Goal: Task Accomplishment & Management: Manage account settings

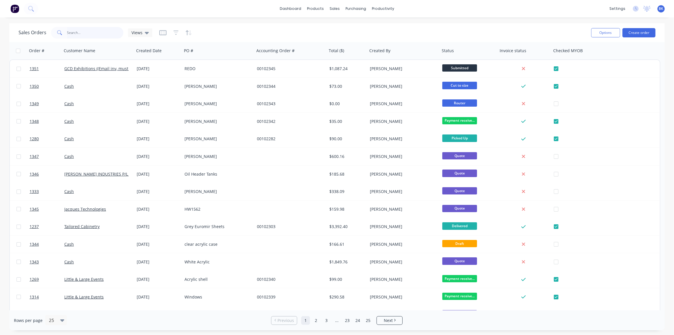
click at [105, 33] on input "text" at bounding box center [95, 33] width 56 height 12
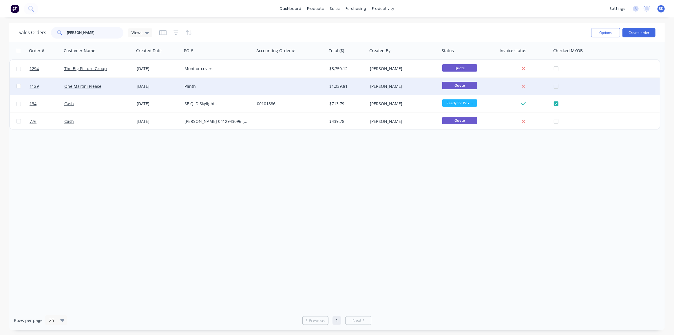
type input "marti"
click at [97, 92] on div "One Martini Please" at bounding box center [98, 86] width 72 height 17
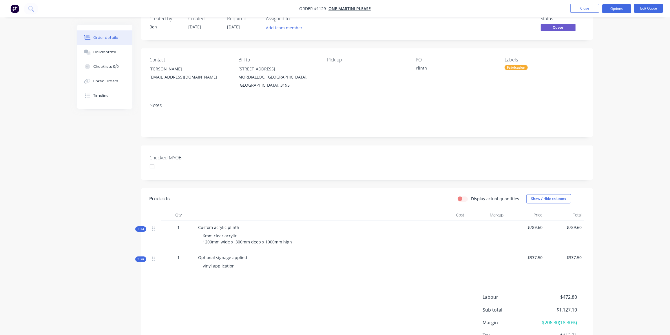
scroll to position [53, 0]
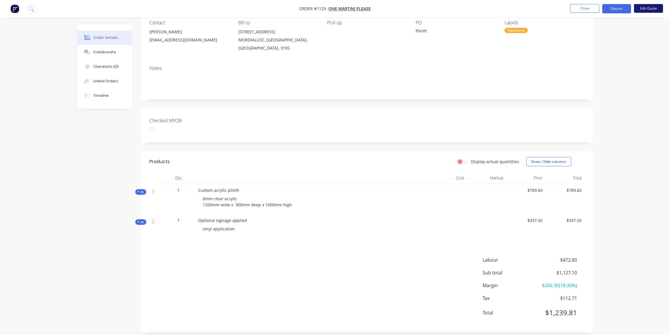
click at [646, 6] on button "Edit Quote" at bounding box center [648, 8] width 29 height 9
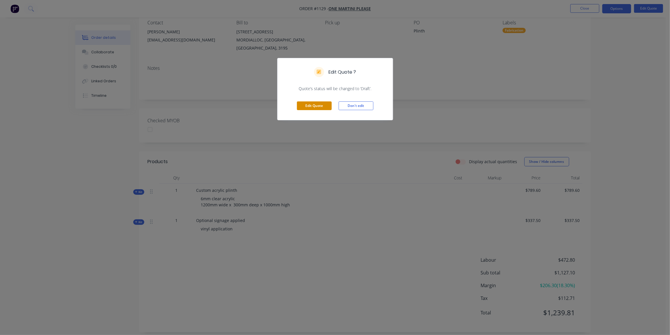
drag, startPoint x: 302, startPoint y: 102, endPoint x: 534, endPoint y: 168, distance: 241.5
click at [302, 102] on button "Edit Quote" at bounding box center [314, 105] width 35 height 9
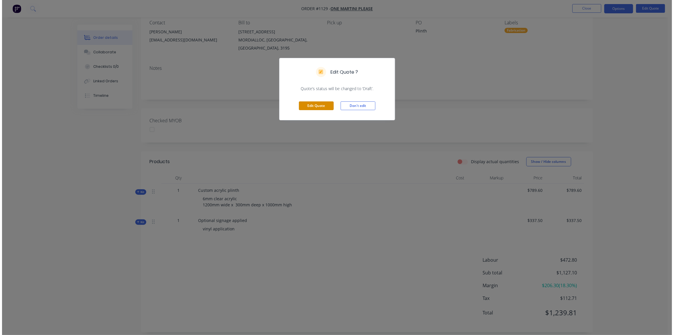
scroll to position [0, 0]
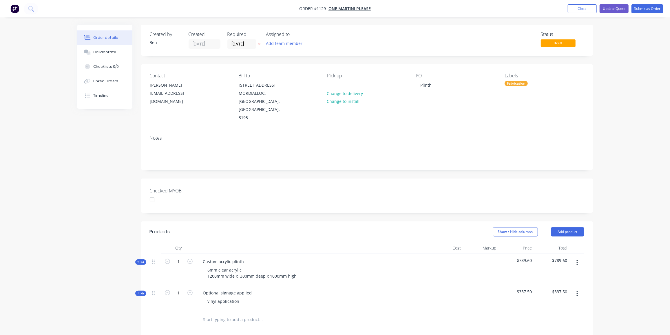
click at [575, 288] on button "button" at bounding box center [577, 293] width 14 height 10
click at [613, 7] on button "Update Quote" at bounding box center [613, 8] width 29 height 9
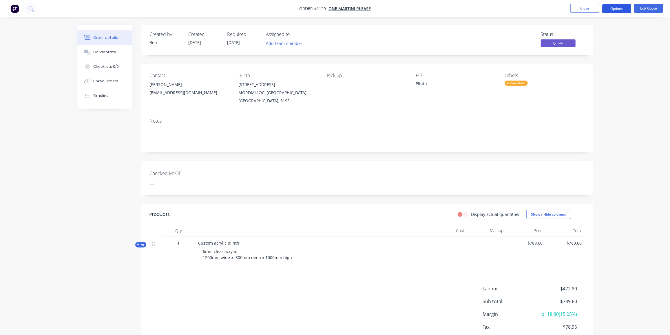
click at [606, 8] on button "Options" at bounding box center [616, 8] width 29 height 9
click at [582, 35] on div "Quote" at bounding box center [598, 35] width 53 height 8
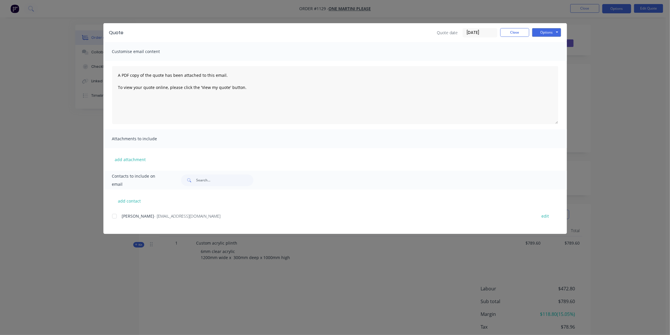
click at [113, 216] on div at bounding box center [115, 216] width 12 height 12
click at [552, 30] on button "Options" at bounding box center [546, 32] width 29 height 9
click at [546, 62] on button "Email" at bounding box center [550, 62] width 37 height 10
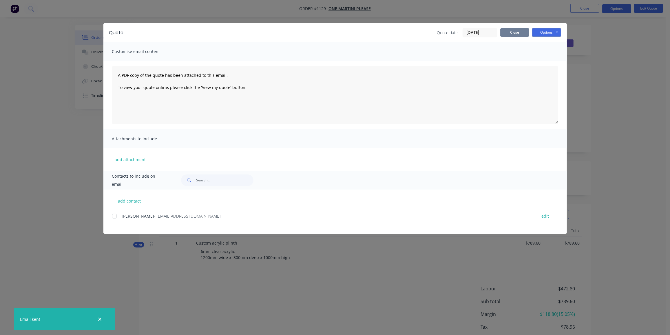
click at [512, 36] on button "Close" at bounding box center [514, 32] width 29 height 9
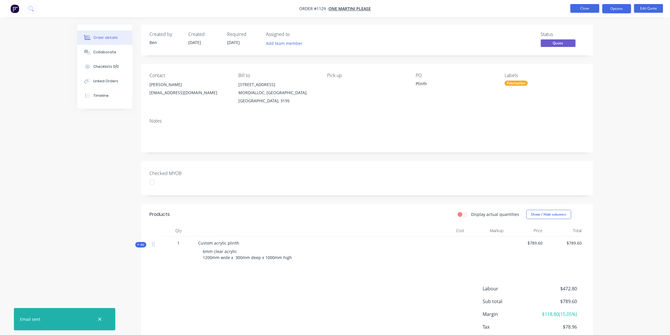
click at [590, 5] on button "Close" at bounding box center [584, 8] width 29 height 9
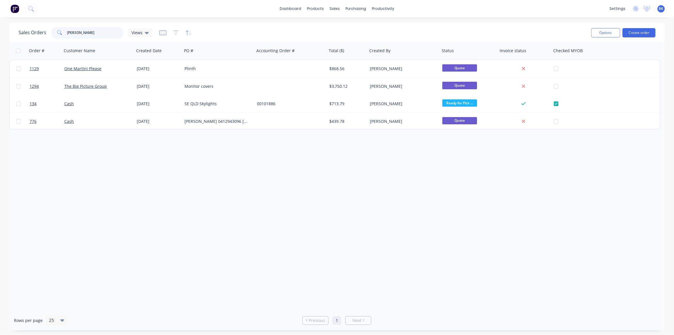
drag, startPoint x: 82, startPoint y: 35, endPoint x: 48, endPoint y: 35, distance: 34.5
click at [48, 35] on div "Sales Orders marti Views" at bounding box center [86, 33] width 134 height 12
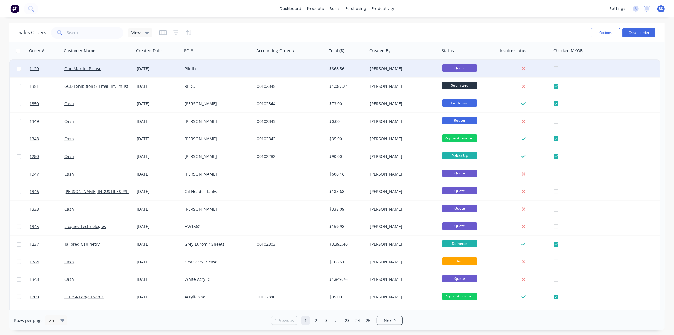
click at [132, 71] on div "One Martini Please" at bounding box center [98, 69] width 68 height 6
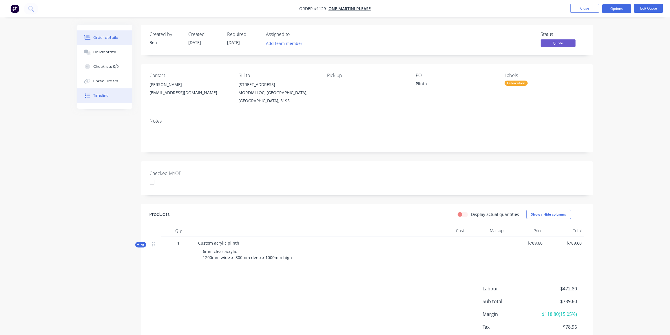
click at [103, 93] on div "Timeline" at bounding box center [100, 95] width 15 height 5
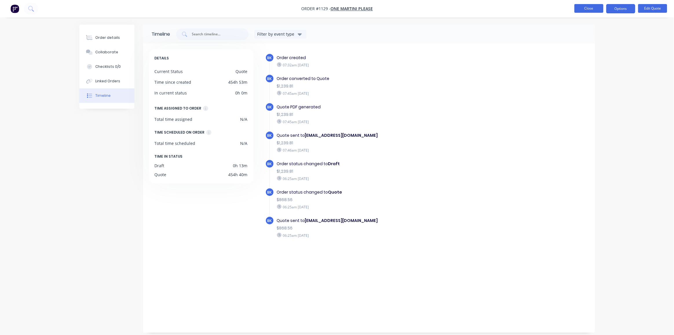
click at [586, 10] on button "Close" at bounding box center [588, 8] width 29 height 9
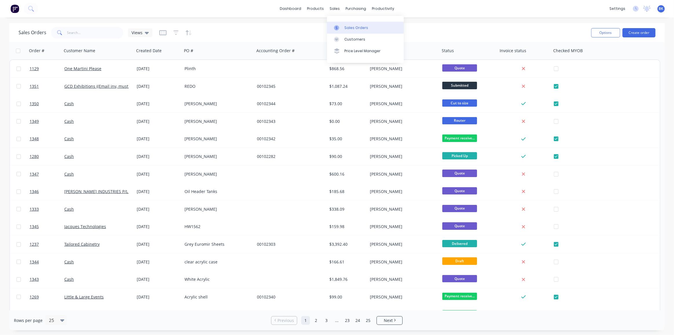
click at [337, 25] on link "Sales Orders" at bounding box center [365, 28] width 77 height 12
click at [634, 31] on button "Create order" at bounding box center [638, 32] width 33 height 9
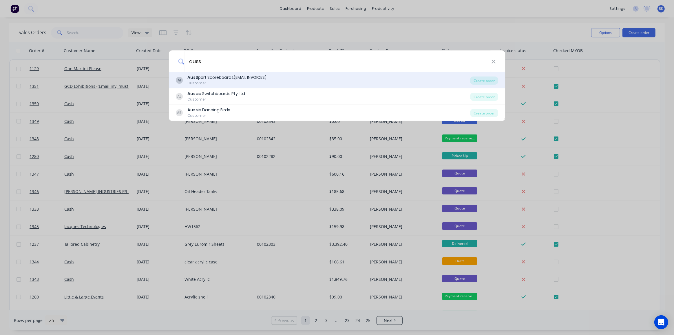
type input "auss"
click at [230, 82] on div "Customer" at bounding box center [226, 82] width 79 height 5
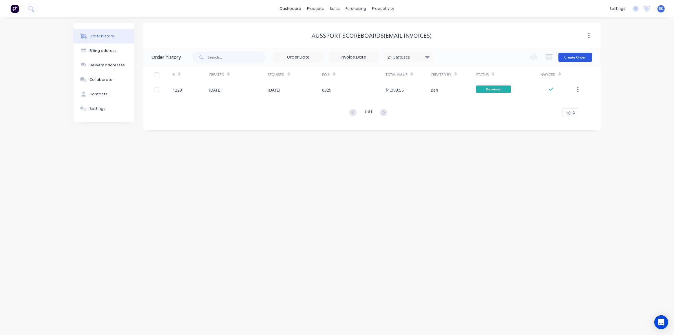
click at [579, 57] on button "Create Order" at bounding box center [575, 57] width 34 height 9
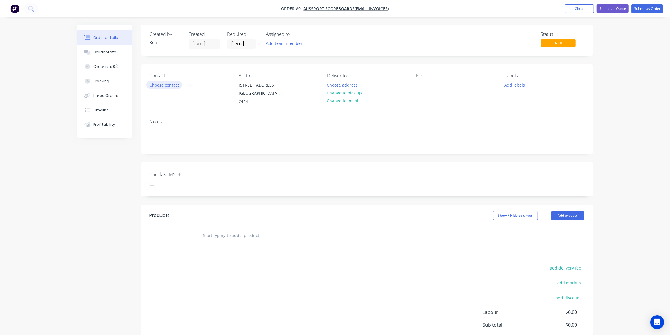
click at [176, 85] on button "Choose contact" at bounding box center [164, 85] width 36 height 8
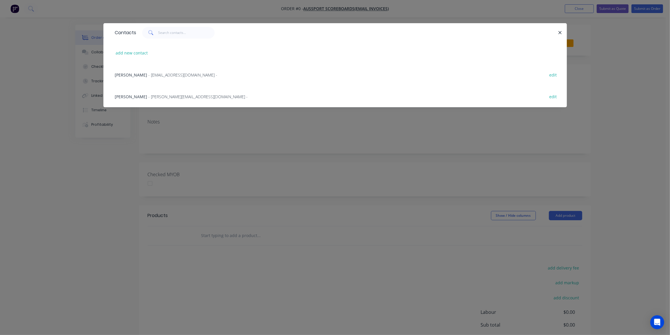
click at [148, 98] on span "- [PERSON_NAME][EMAIL_ADDRESS][DOMAIN_NAME] -" at bounding box center [197, 96] width 99 height 5
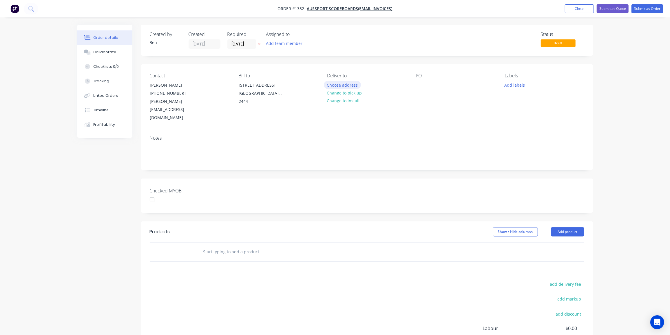
click at [345, 82] on button "Choose address" at bounding box center [342, 85] width 37 height 8
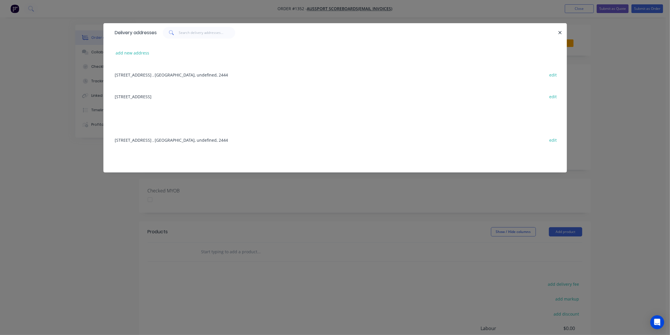
click at [162, 142] on div "12 Uralla Road , Port Macquarie, undefined, 2444 edit" at bounding box center [335, 140] width 446 height 22
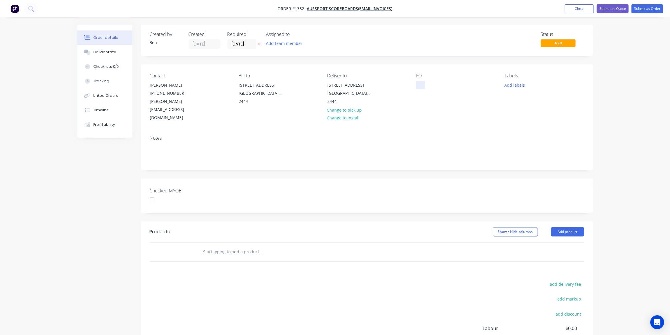
click at [418, 83] on div at bounding box center [420, 85] width 9 height 8
click at [513, 83] on button "Add labels" at bounding box center [514, 85] width 27 height 8
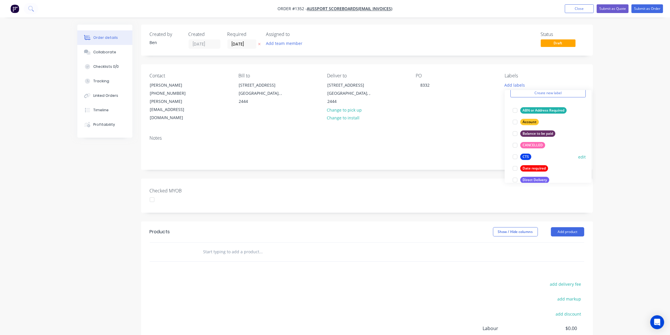
click at [527, 154] on div "CTS" at bounding box center [525, 156] width 11 height 6
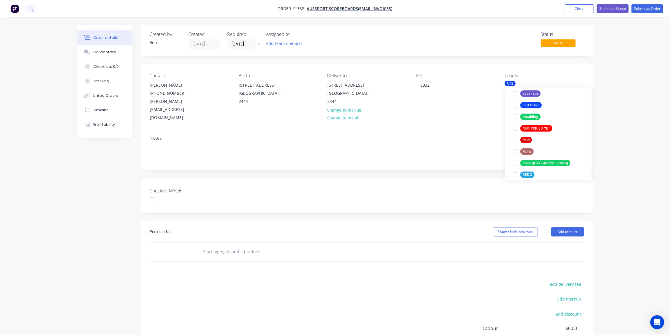
scroll to position [243, 0]
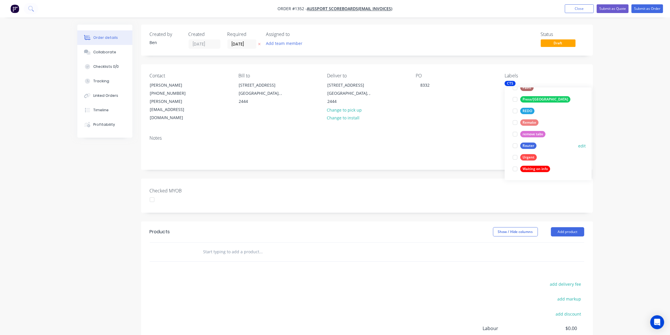
click at [529, 142] on div "Router" at bounding box center [528, 145] width 16 height 6
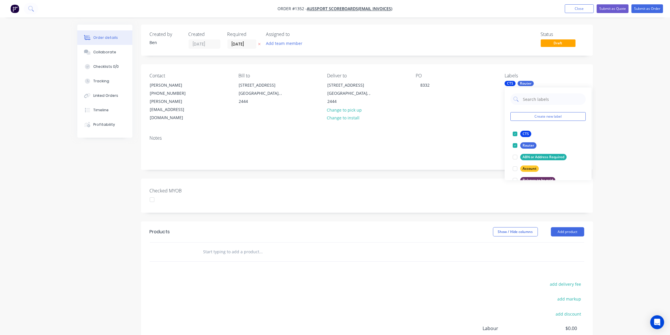
click at [256, 257] on div "Products Show / Hide columns Add product add delivery fee add markup add discou…" at bounding box center [367, 310] width 452 height 179
click at [229, 246] on input "text" at bounding box center [261, 252] width 116 height 12
type input "s"
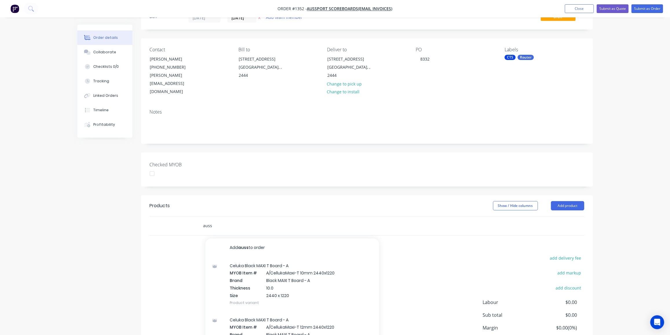
type input "auss"
click at [507, 216] on div "auss Add auss to order Celuka Black MAXI T Board - A MYOB Item # A/CellukaMaxi-…" at bounding box center [367, 225] width 434 height 19
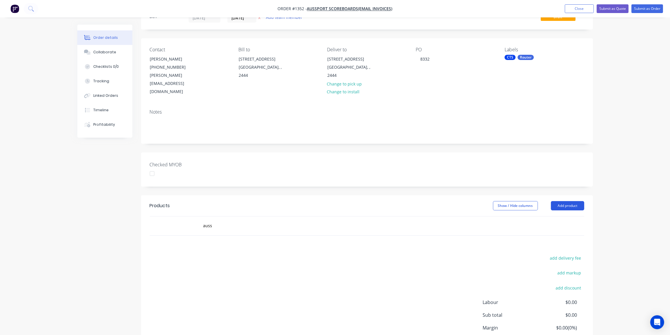
click at [571, 201] on button "Add product" at bounding box center [567, 205] width 33 height 9
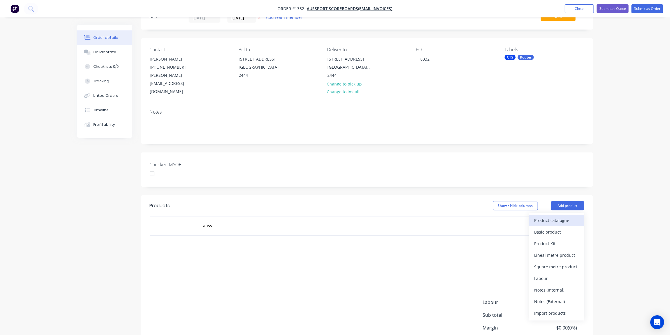
click at [547, 216] on div "Product catalogue" at bounding box center [556, 220] width 45 height 8
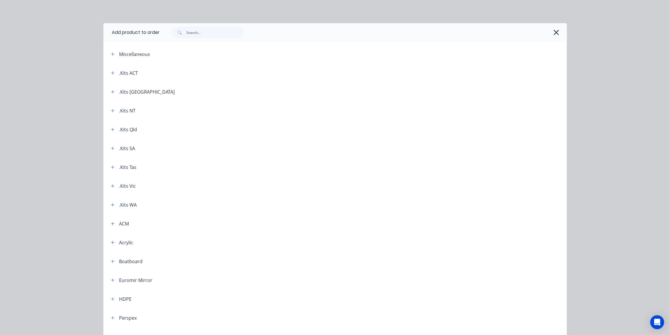
click at [116, 56] on div "Miscellaneous" at bounding box center [155, 53] width 98 height 7
click at [111, 54] on icon "button" at bounding box center [112, 54] width 3 height 4
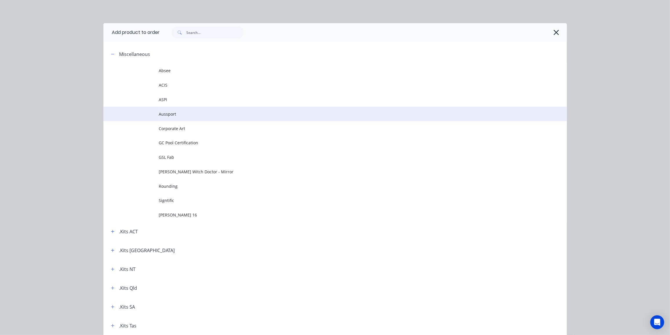
click at [173, 116] on span "Aussport" at bounding box center [322, 114] width 326 height 6
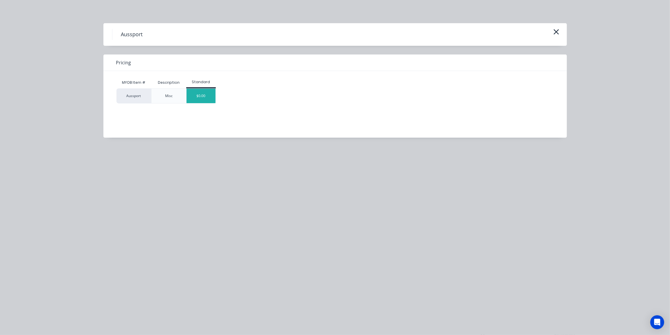
click at [210, 96] on div "$0.00" at bounding box center [200, 96] width 29 height 14
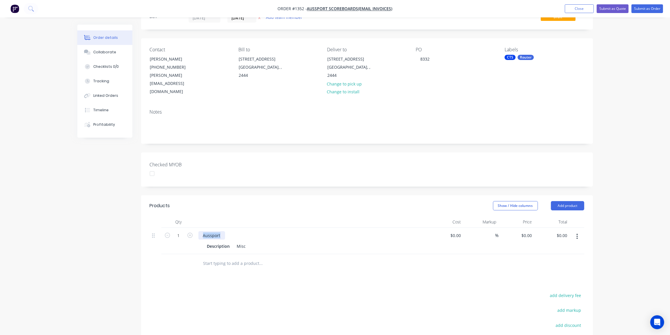
drag, startPoint x: 223, startPoint y: 219, endPoint x: 197, endPoint y: 218, distance: 26.4
click at [197, 228] on div "Aussport Description Misc" at bounding box center [312, 241] width 232 height 26
click at [154, 233] on icon at bounding box center [153, 235] width 3 height 4
click at [576, 233] on icon "button" at bounding box center [576, 236] width 1 height 6
drag, startPoint x: 549, startPoint y: 269, endPoint x: 494, endPoint y: 255, distance: 56.7
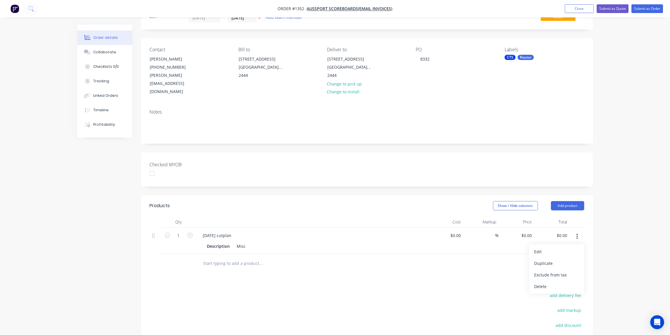
click at [549, 282] on div "Delete" at bounding box center [556, 286] width 45 height 8
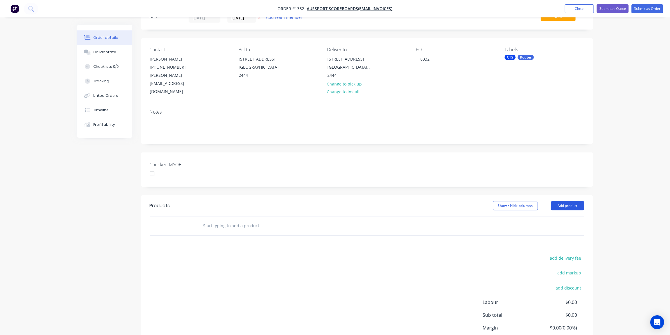
click at [569, 201] on button "Add product" at bounding box center [567, 205] width 33 height 9
click at [266, 220] on input "text" at bounding box center [261, 226] width 116 height 12
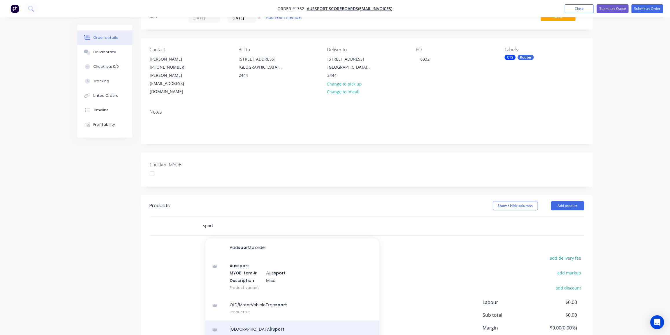
scroll to position [26, 0]
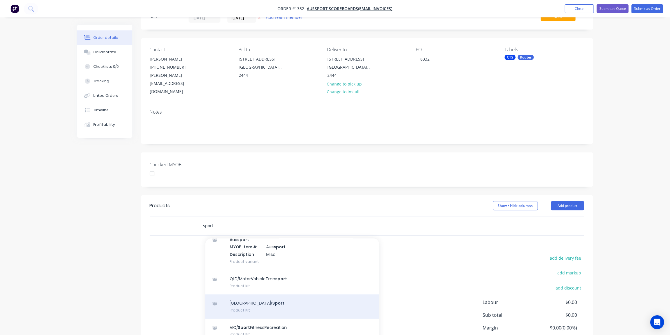
type input "sport"
click at [252, 294] on div "NSW/ Sport Product Kit" at bounding box center [292, 306] width 174 height 24
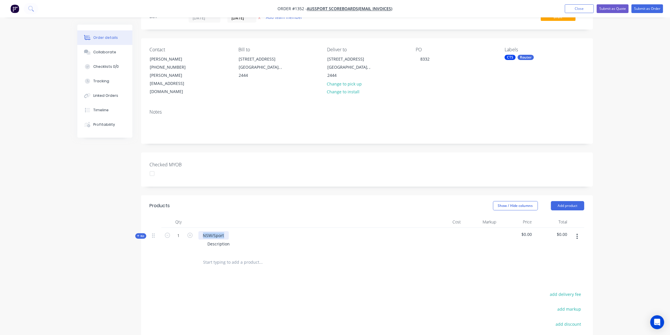
drag, startPoint x: 225, startPoint y: 218, endPoint x: 192, endPoint y: 217, distance: 33.3
click at [192, 228] on div "Kit 1 NSW/Sport Description $0.00 $0.00" at bounding box center [367, 240] width 434 height 25
drag, startPoint x: 232, startPoint y: 228, endPoint x: 204, endPoint y: 230, distance: 27.5
click at [204, 239] on div "Description" at bounding box center [219, 243] width 32 height 8
click at [140, 234] on span "Kit" at bounding box center [141, 236] width 8 height 4
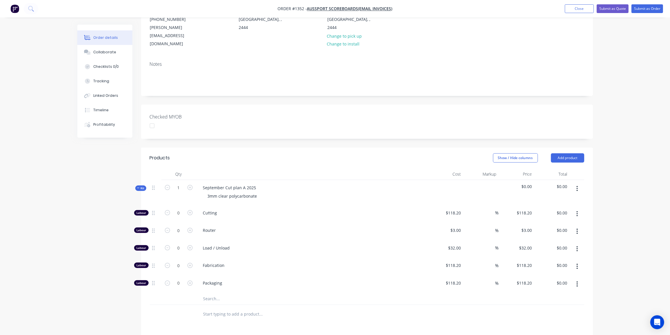
scroll to position [105, 0]
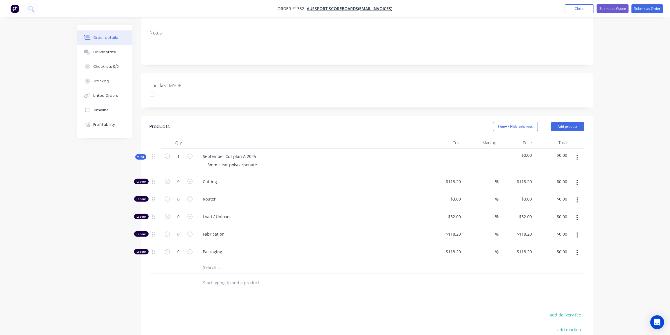
click at [214, 261] on input "text" at bounding box center [261, 267] width 116 height 12
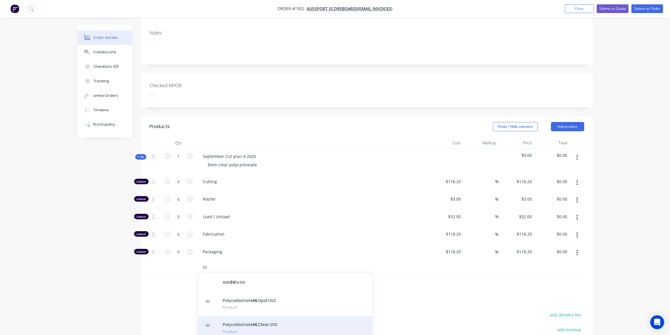
type input "hl"
click at [273, 316] on div "Polycarbonate HL Clear UV2 Product" at bounding box center [285, 328] width 174 height 24
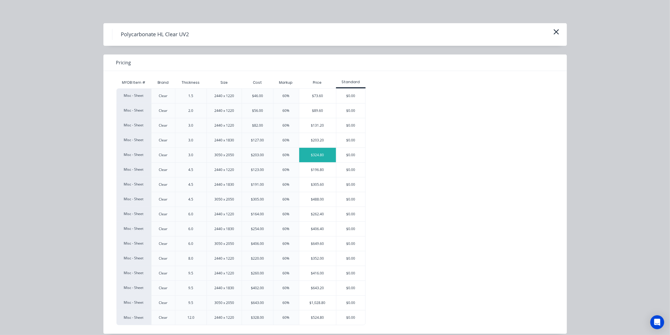
click at [317, 157] on div "$324.80" at bounding box center [317, 155] width 37 height 14
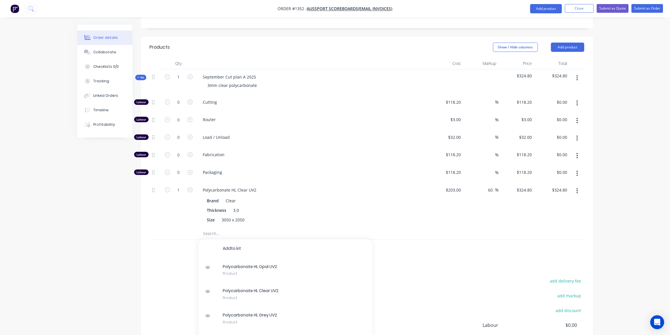
scroll to position [210, 0]
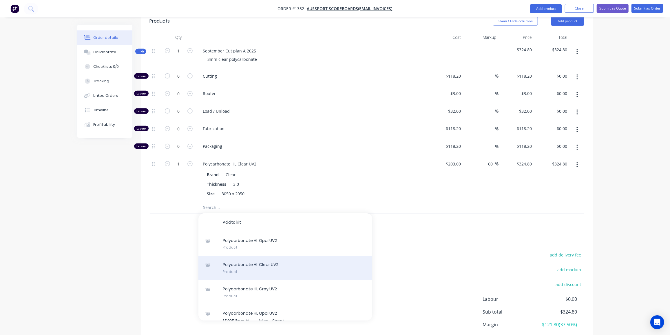
click at [262, 256] on div "P o l y c a r b o n a t e H L C l e a r U V 2 Product" at bounding box center [285, 268] width 174 height 24
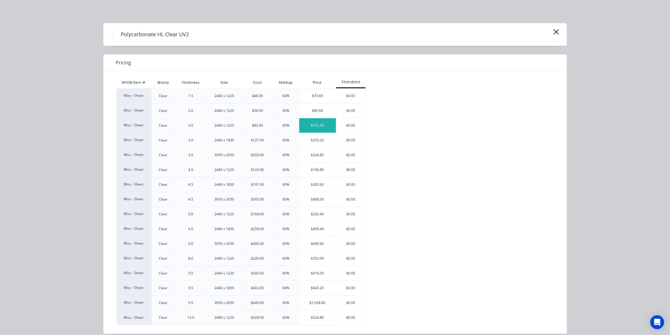
click at [305, 125] on div "$131.20" at bounding box center [317, 125] width 37 height 14
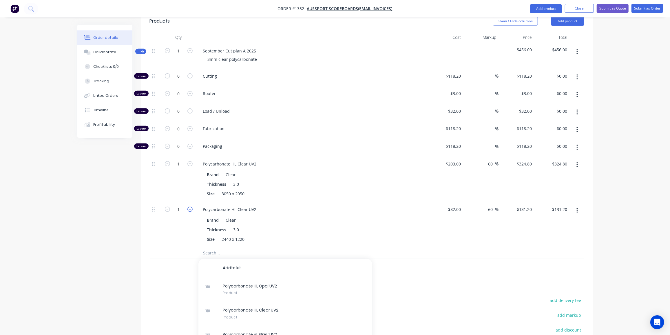
click at [191, 206] on icon "button" at bounding box center [189, 208] width 5 height 5
type input "2"
type input "$262.40"
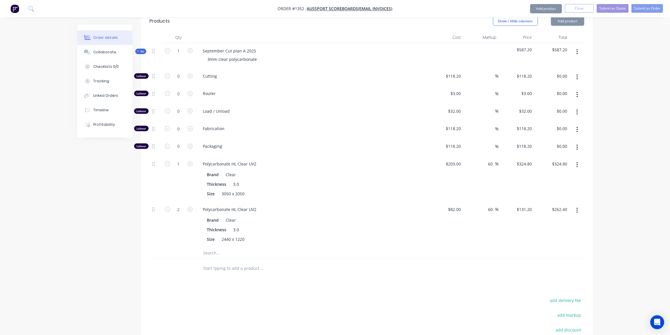
drag, startPoint x: 157, startPoint y: 265, endPoint x: 201, endPoint y: 124, distance: 146.6
click at [158, 264] on div "Products Show / Hide columns Add product Qty Cost Markup Price Total Kit 1 Sept…" at bounding box center [367, 214] width 452 height 406
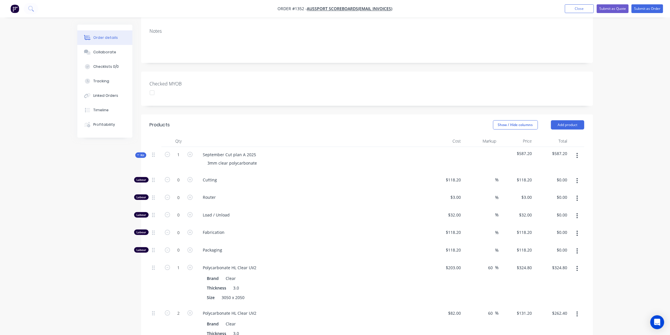
scroll to position [105, 0]
click at [178, 152] on input "1" at bounding box center [178, 156] width 15 height 9
click at [338, 160] on div "3mm clear polycarbonate" at bounding box center [311, 164] width 227 height 8
click at [178, 177] on input "0" at bounding box center [178, 181] width 15 height 9
type input "1"
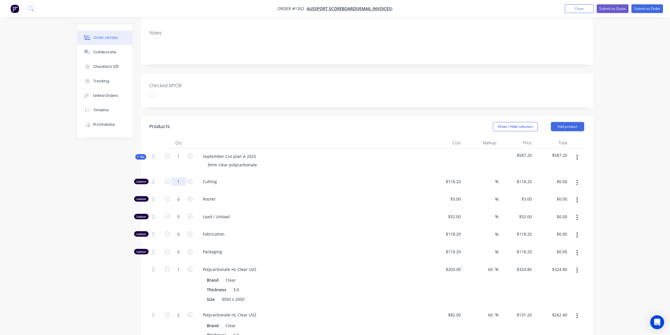
type input "$118.20"
click at [457, 177] on input "118.2" at bounding box center [454, 181] width 18 height 8
type input "$50.00"
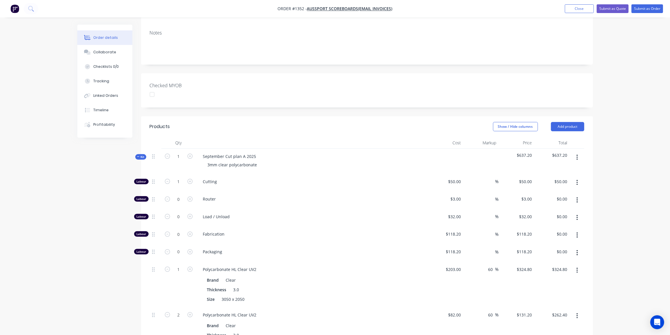
click at [141, 155] on span "Kit" at bounding box center [141, 157] width 8 height 4
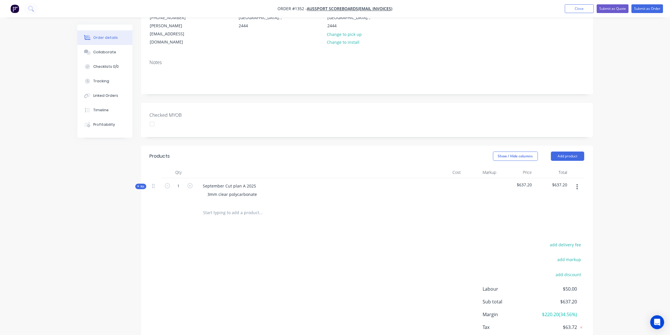
scroll to position [67, 0]
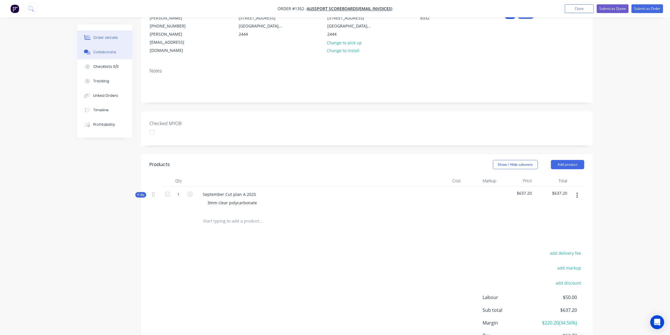
click at [100, 56] on button "Collaborate" at bounding box center [104, 52] width 55 height 14
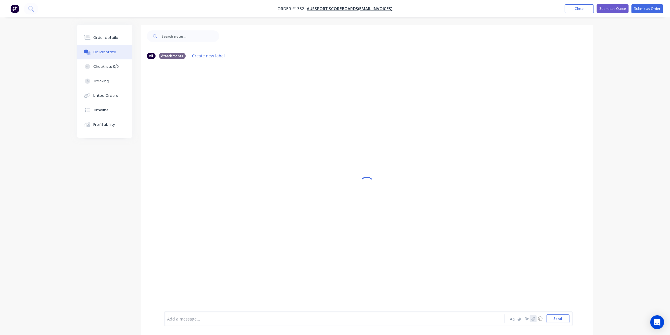
click at [532, 317] on icon "button" at bounding box center [532, 318] width 3 height 4
click at [555, 318] on button "Send" at bounding box center [557, 318] width 23 height 9
click at [109, 37] on div "Order details" at bounding box center [105, 37] width 25 height 5
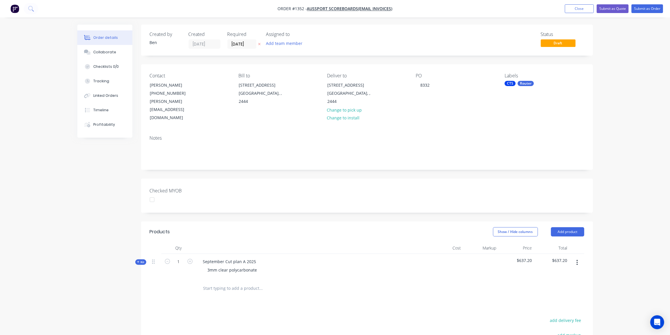
click at [245, 282] on input "text" at bounding box center [261, 288] width 116 height 12
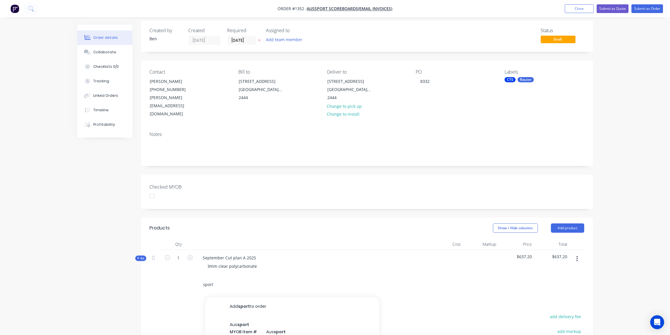
scroll to position [93, 0]
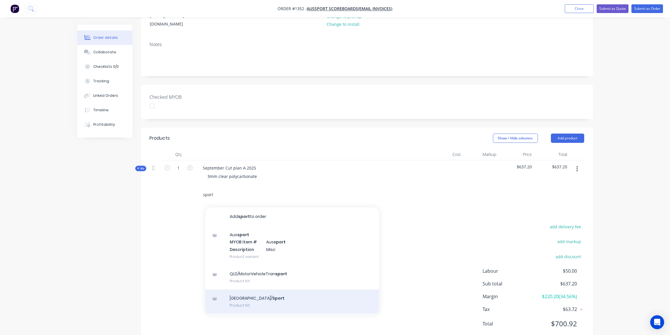
type input "sport"
click at [257, 289] on div "NSW/ Sport Product Kit" at bounding box center [292, 301] width 174 height 24
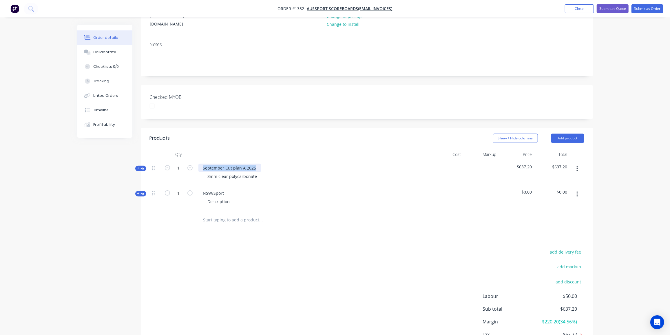
drag, startPoint x: 255, startPoint y: 152, endPoint x: 203, endPoint y: 149, distance: 52.2
click at [203, 164] on div "September Cut plan A 2025" at bounding box center [229, 168] width 63 height 8
copy div "September Cut plan A 2025"
drag, startPoint x: 225, startPoint y: 176, endPoint x: 195, endPoint y: 175, distance: 29.5
click at [195, 185] on div "Kit 1 NSW/Sport Description $0.00 $0.00" at bounding box center [367, 197] width 434 height 25
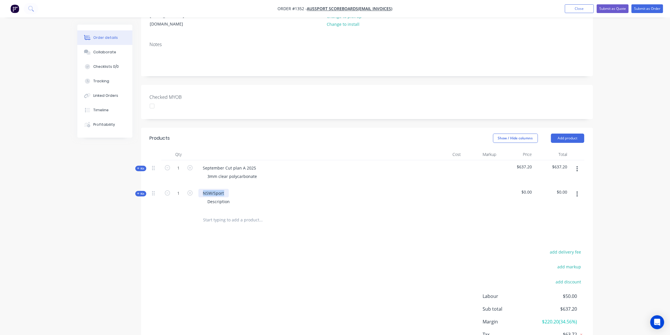
paste div
drag, startPoint x: 231, startPoint y: 183, endPoint x: 204, endPoint y: 185, distance: 26.7
click at [205, 197] on div "Description" at bounding box center [219, 201] width 32 height 8
click at [346, 284] on div "add delivery fee add markup add discount Labour $50.00 Sub total $637.20 Margin…" at bounding box center [367, 304] width 434 height 112
drag, startPoint x: 300, startPoint y: 151, endPoint x: 314, endPoint y: 144, distance: 15.4
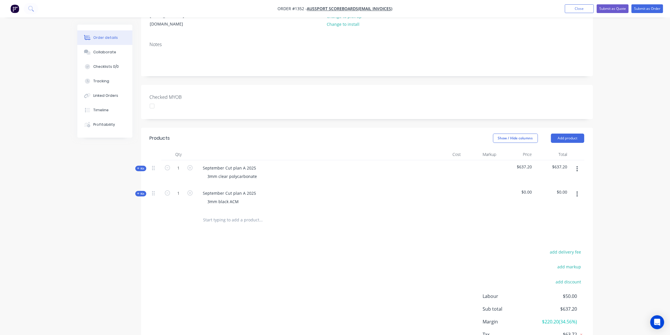
click at [302, 160] on div "September Cut plan A 2025 3mm clear polycarbonate" at bounding box center [312, 172] width 232 height 25
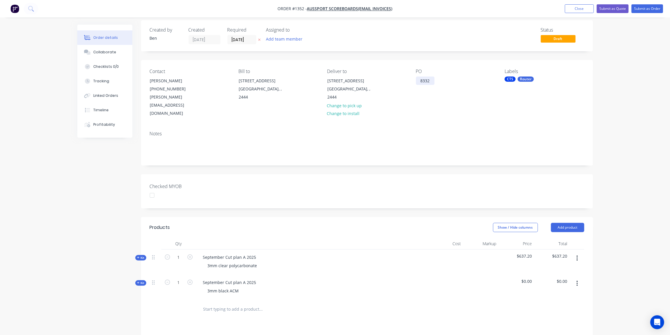
scroll to position [0, 0]
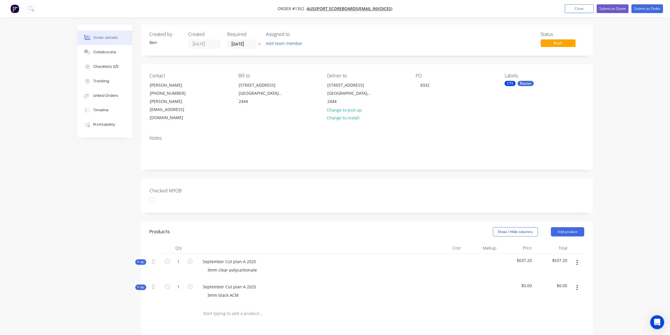
click at [515, 85] on div "CTS Router" at bounding box center [543, 83] width 79 height 5
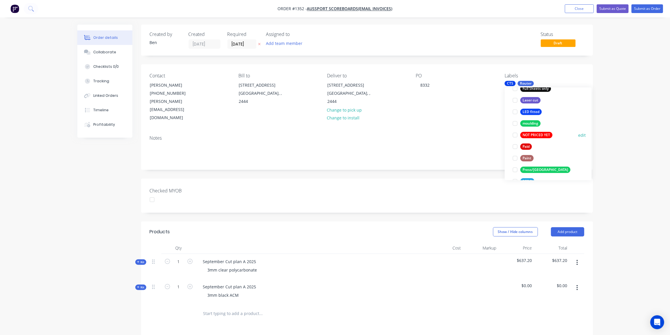
click at [541, 133] on div "NOT PRICED YET" at bounding box center [536, 135] width 32 height 6
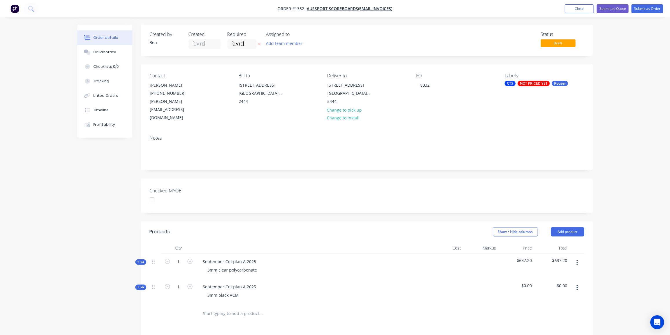
click at [456, 191] on div "Checked MYOB" at bounding box center [367, 195] width 452 height 34
click at [656, 7] on button "Submit as Order" at bounding box center [647, 8] width 32 height 9
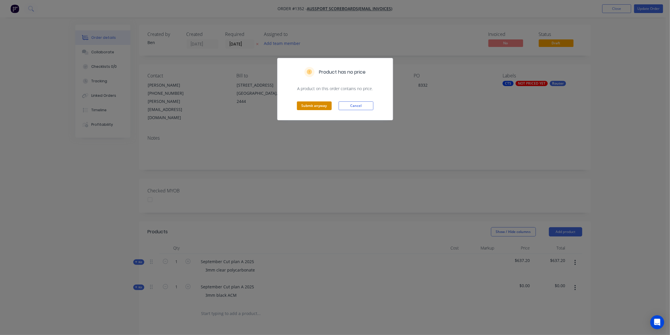
click at [313, 105] on button "Submit anyway" at bounding box center [314, 105] width 35 height 9
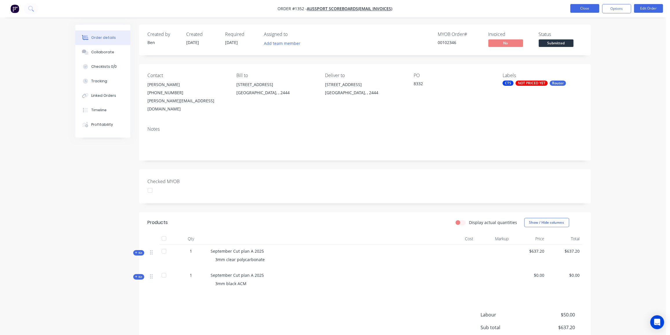
click at [588, 10] on button "Close" at bounding box center [584, 8] width 29 height 9
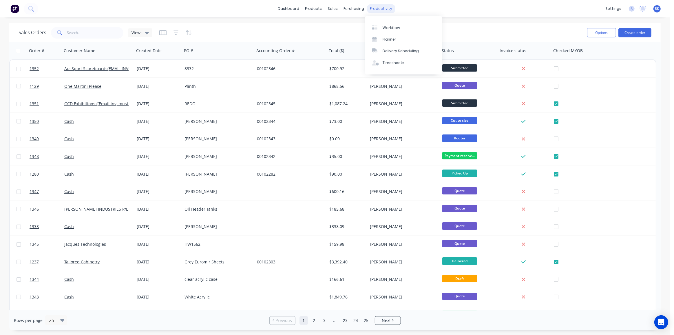
click at [382, 5] on div "productivity" at bounding box center [381, 8] width 28 height 9
click at [388, 27] on div "Workflow" at bounding box center [390, 27] width 17 height 5
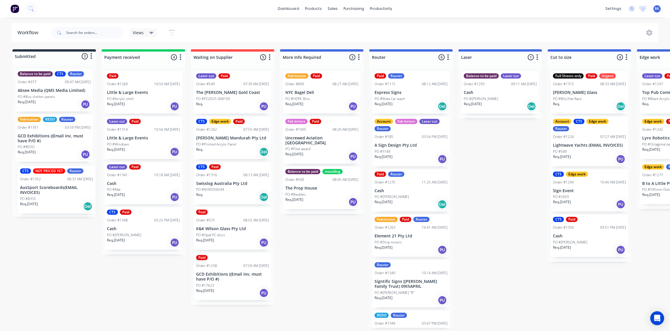
scroll to position [16, 0]
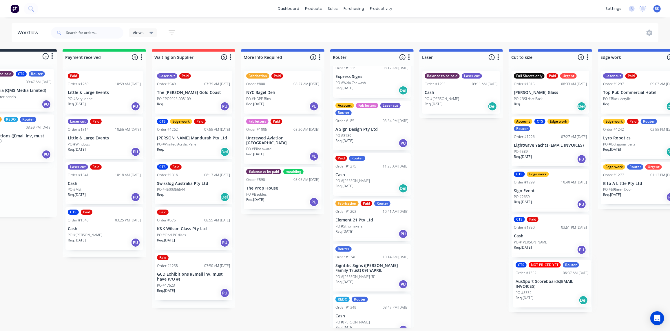
drag, startPoint x: 42, startPoint y: 186, endPoint x: 536, endPoint y: 277, distance: 502.1
click at [536, 277] on div "Submitted 3 Status colour #273444 hex #273444 Save Cancel Summaries Total order…" at bounding box center [649, 188] width 1385 height 278
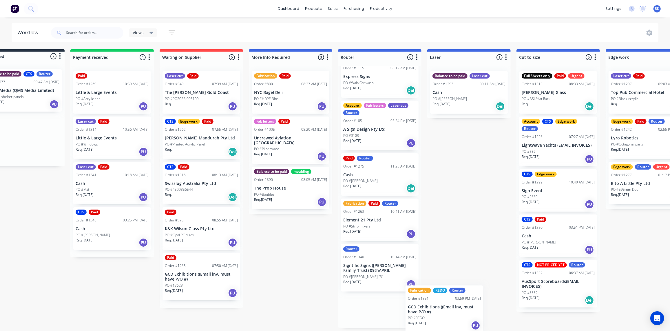
scroll to position [23, 0]
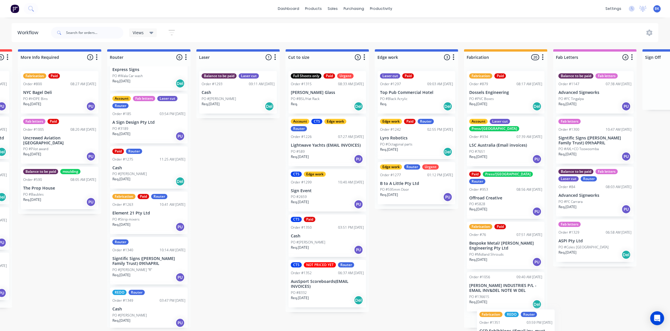
drag, startPoint x: 69, startPoint y: 138, endPoint x: 525, endPoint y: 325, distance: 492.5
click at [527, 327] on div "Submitted 2 Status colour #273444 hex #273444 Save Cancel Summaries Total order…" at bounding box center [425, 188] width 1385 height 278
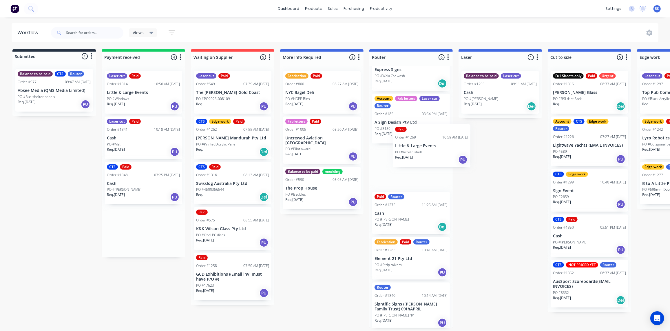
scroll to position [21, 0]
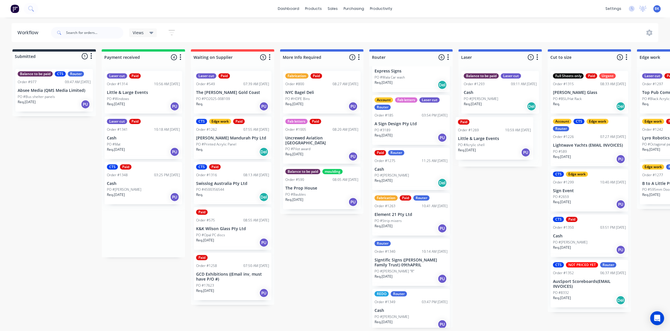
drag, startPoint x: 139, startPoint y: 92, endPoint x: 490, endPoint y: 135, distance: 353.8
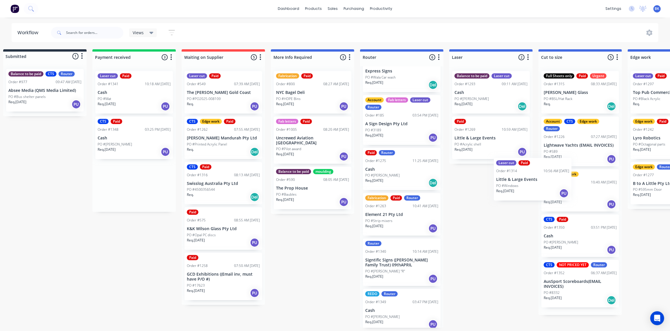
scroll to position [0, 14]
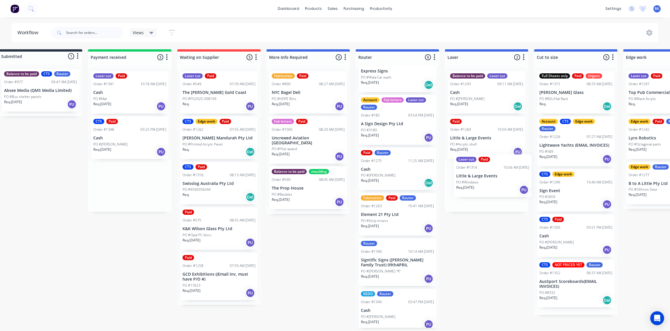
drag, startPoint x: 135, startPoint y: 94, endPoint x: 485, endPoint y: 182, distance: 361.1
click at [485, 182] on div "Submitted 1 Status colour #273444 hex #273444 Save Cancel Summaries Total order…" at bounding box center [674, 188] width 1385 height 278
click at [141, 99] on div "PO #Mat" at bounding box center [129, 98] width 73 height 5
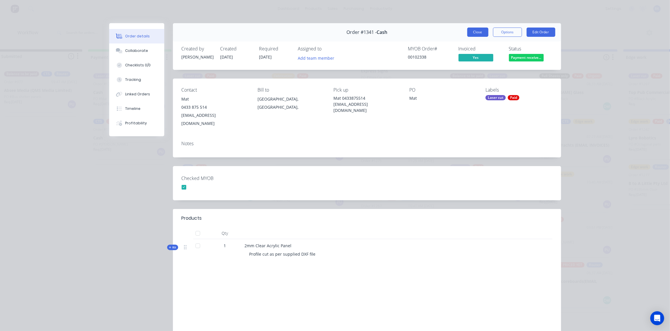
click at [479, 31] on button "Close" at bounding box center [477, 31] width 21 height 9
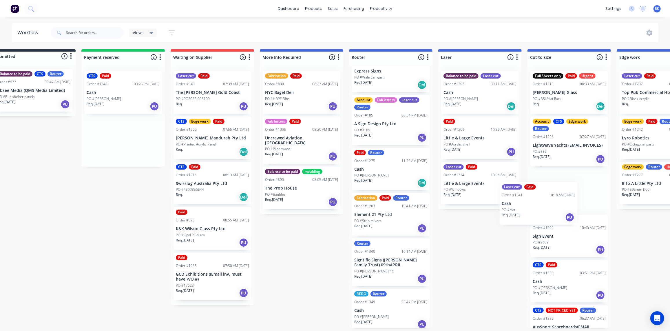
scroll to position [0, 21]
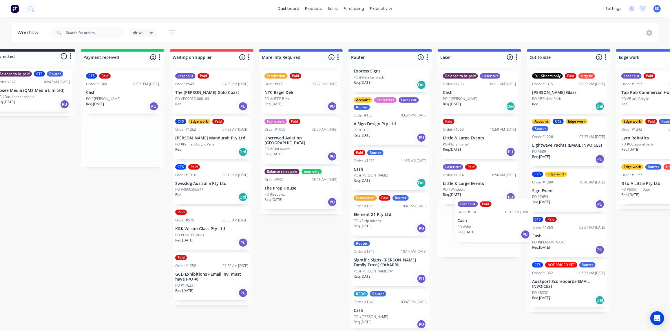
drag, startPoint x: 114, startPoint y: 94, endPoint x: 476, endPoint y: 220, distance: 383.6
click at [476, 220] on div "Submitted 1 Status colour #273444 hex #273444 Save Cancel Summaries Total order…" at bounding box center [667, 188] width 1385 height 278
click at [109, 93] on p "Cash" at bounding box center [122, 92] width 73 height 5
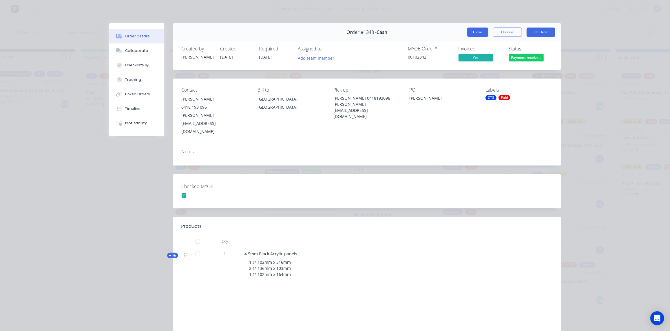
click at [472, 32] on button "Close" at bounding box center [477, 31] width 21 height 9
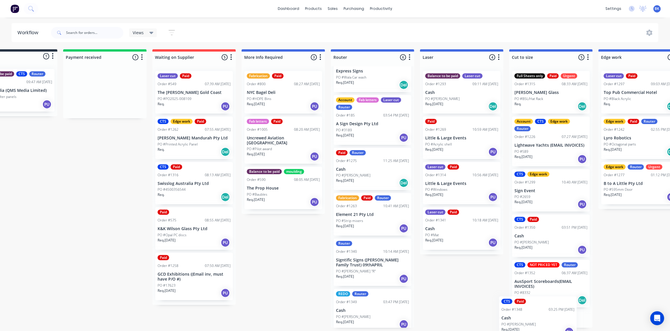
drag, startPoint x: 113, startPoint y: 97, endPoint x: 531, endPoint y: 325, distance: 476.7
click at [531, 325] on div "Submitted 1 Status colour #273444 hex #273444 Save Cancel Summaries Total order…" at bounding box center [649, 188] width 1385 height 278
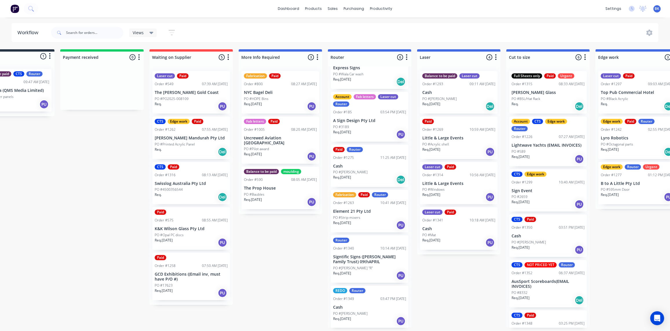
scroll to position [25, 0]
click at [365, 208] on p "Element 21 Pty Ltd" at bounding box center [369, 210] width 73 height 5
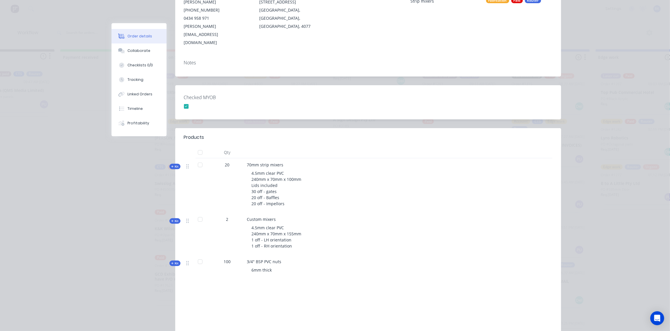
scroll to position [105, 0]
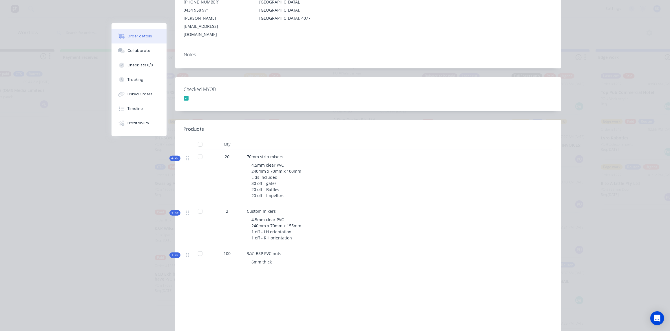
click at [176, 156] on span "Kit" at bounding box center [175, 158] width 8 height 4
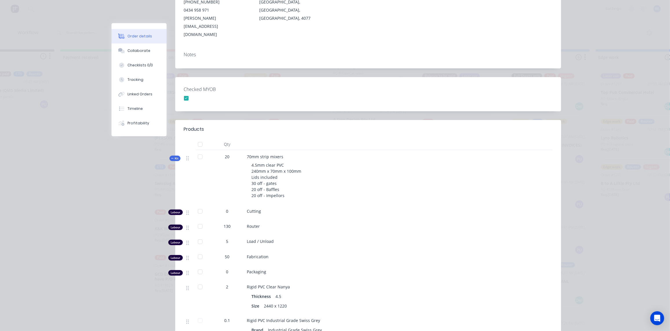
click at [172, 156] on span "Kit" at bounding box center [175, 158] width 8 height 4
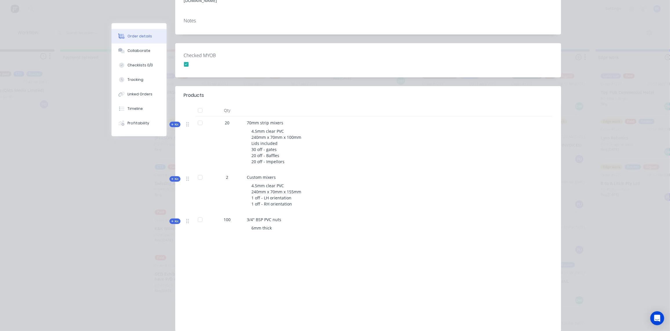
scroll to position [150, 0]
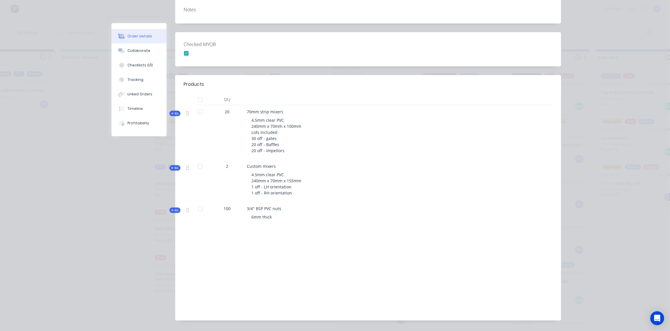
click at [174, 166] on span "Kit" at bounding box center [175, 168] width 8 height 4
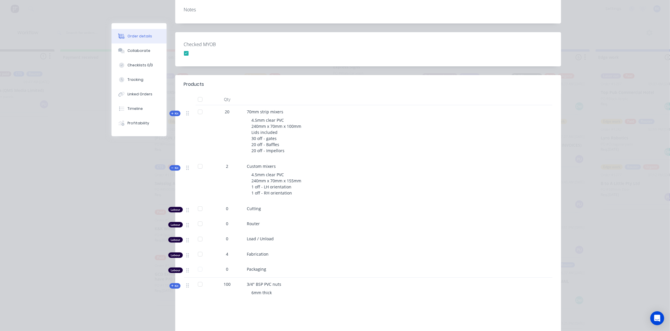
click at [174, 166] on span "Kit" at bounding box center [175, 168] width 8 height 4
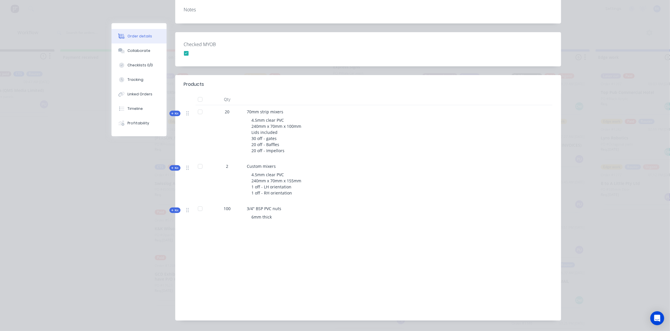
click at [174, 166] on span "Kit" at bounding box center [175, 168] width 8 height 4
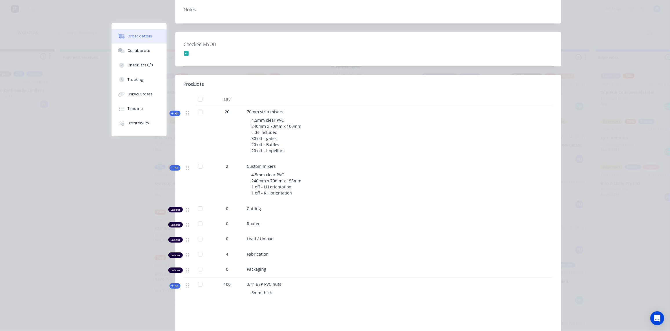
click at [174, 166] on span "Kit" at bounding box center [175, 168] width 8 height 4
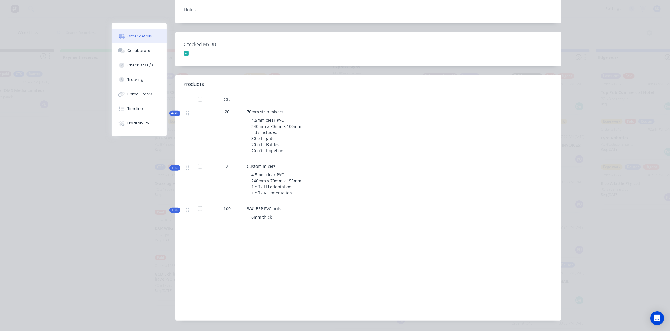
click at [171, 209] on icon at bounding box center [172, 210] width 3 height 3
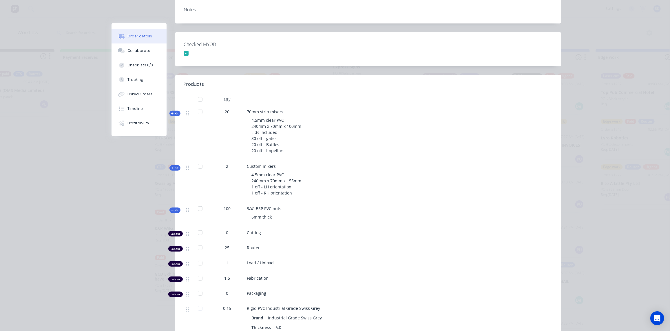
click at [171, 209] on icon at bounding box center [172, 210] width 3 height 3
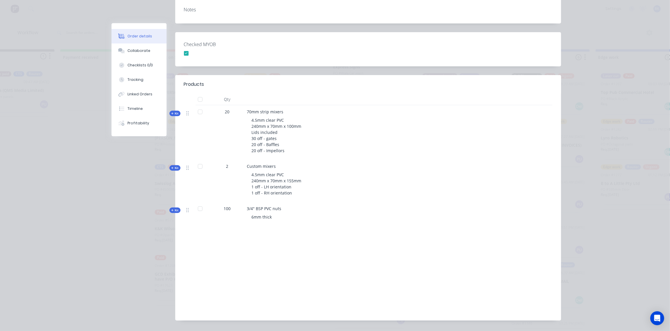
click at [479, 142] on div at bounding box center [485, 132] width 19 height 54
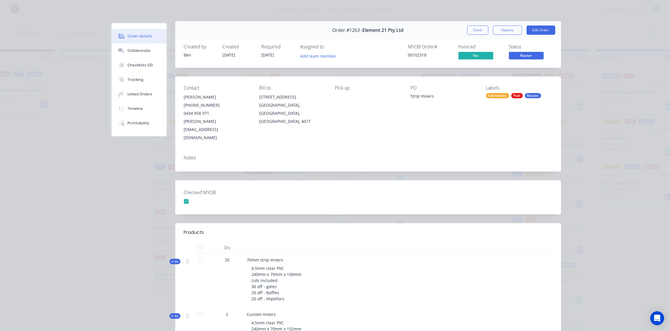
scroll to position [0, 0]
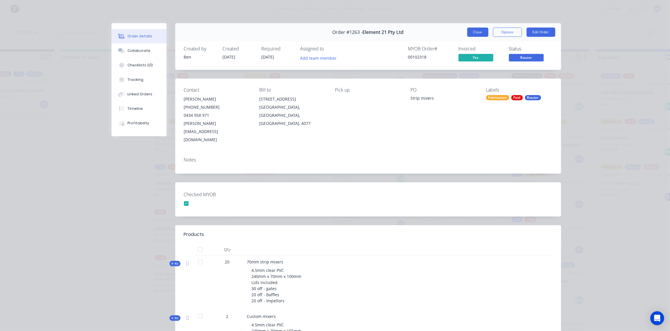
click at [473, 33] on button "Close" at bounding box center [477, 31] width 21 height 9
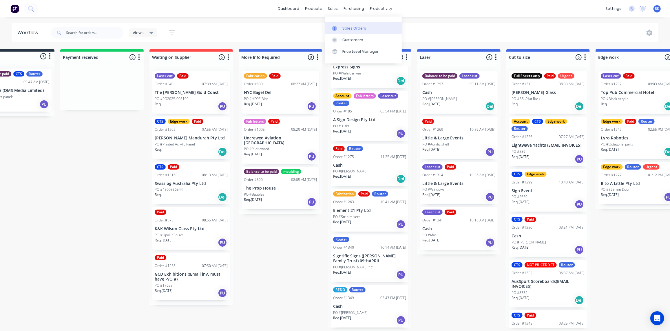
click at [342, 26] on div "Sales Orders" at bounding box center [354, 28] width 24 height 5
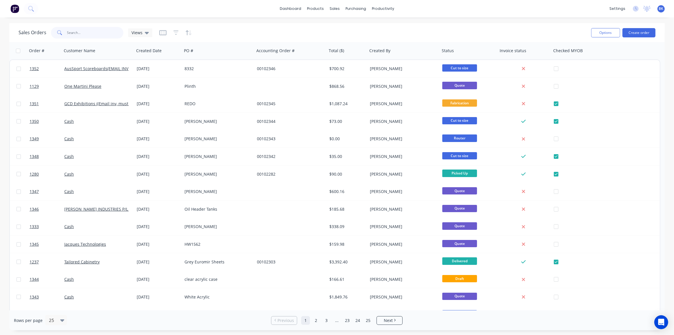
click at [96, 32] on input "text" at bounding box center [95, 33] width 56 height 12
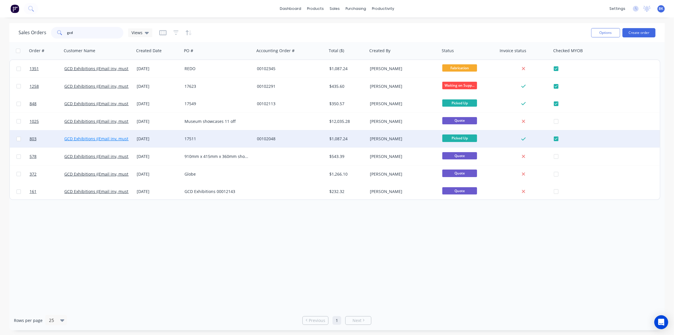
type input "gcd"
click at [122, 139] on link "GCD Exhibitions ((Email inv, must have P/O #)" at bounding box center [107, 138] width 87 height 5
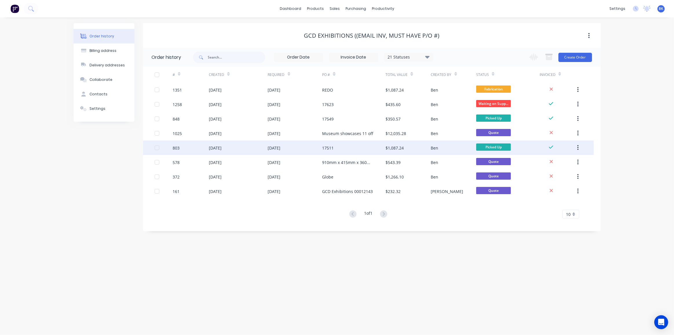
click at [335, 149] on div "17511" at bounding box center [353, 147] width 63 height 14
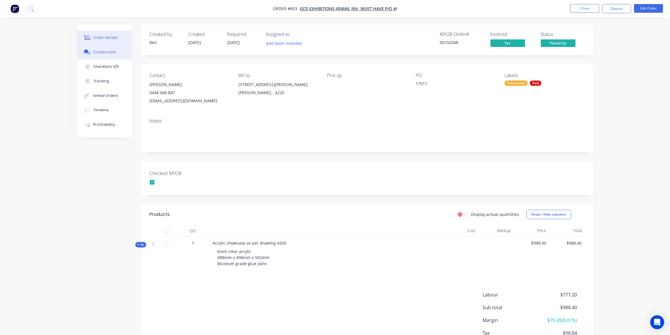
click at [102, 49] on button "Collaborate" at bounding box center [104, 52] width 55 height 14
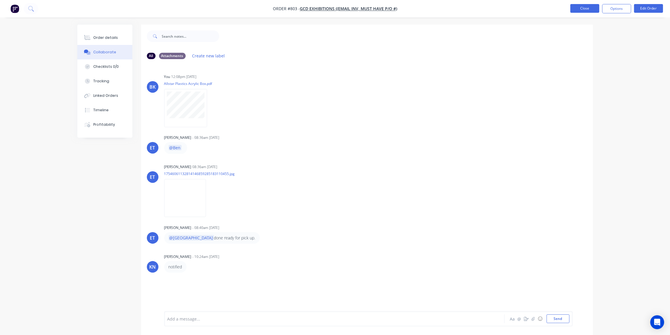
click at [576, 10] on button "Close" at bounding box center [584, 8] width 29 height 9
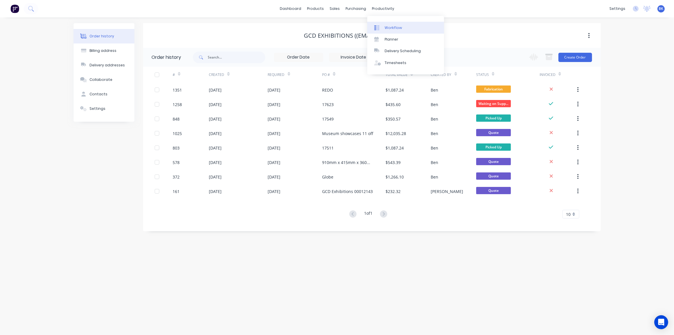
click at [383, 23] on link "Workflow" at bounding box center [405, 28] width 77 height 12
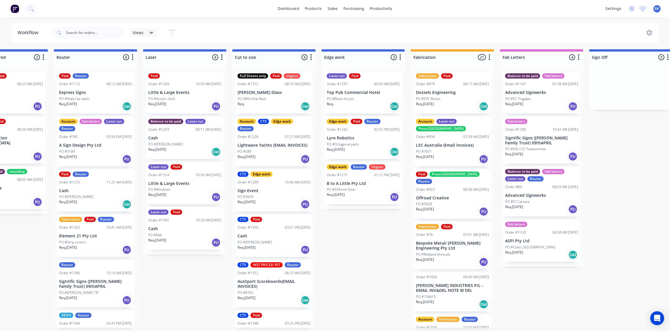
scroll to position [0, 316]
click at [444, 149] on div "PO #7651" at bounding box center [451, 151] width 73 height 5
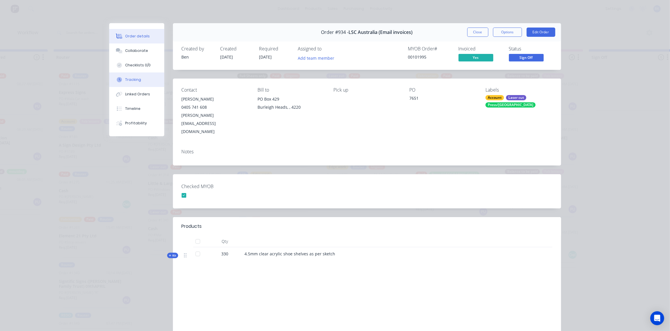
click at [136, 77] on div "Tracking" at bounding box center [133, 79] width 16 height 5
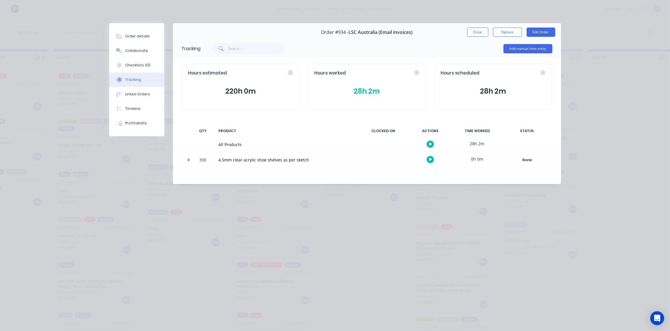
click at [398, 92] on button "28h 2m" at bounding box center [366, 91] width 105 height 11
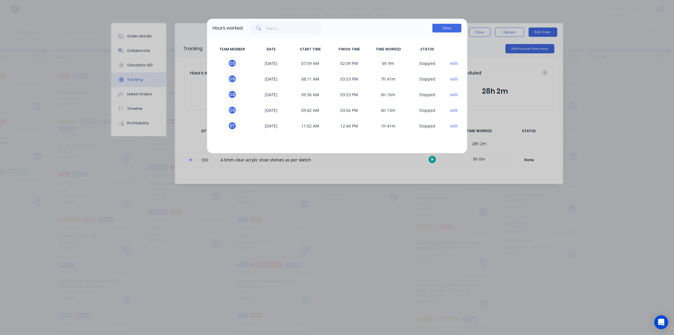
click at [440, 30] on button "Close" at bounding box center [446, 28] width 29 height 9
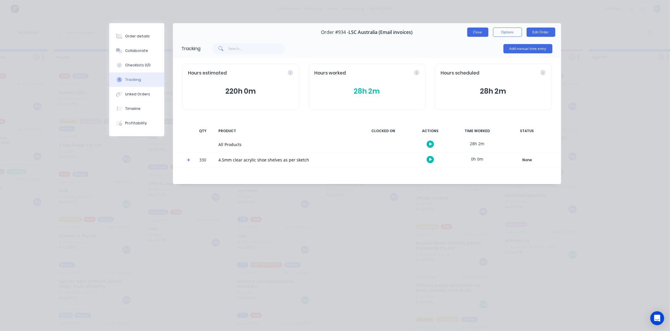
click at [481, 31] on button "Close" at bounding box center [477, 31] width 21 height 9
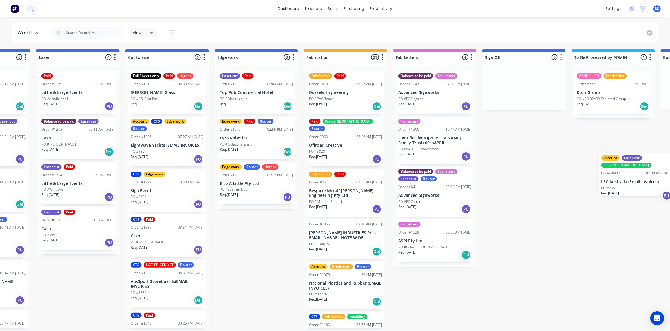
scroll to position [0, 458]
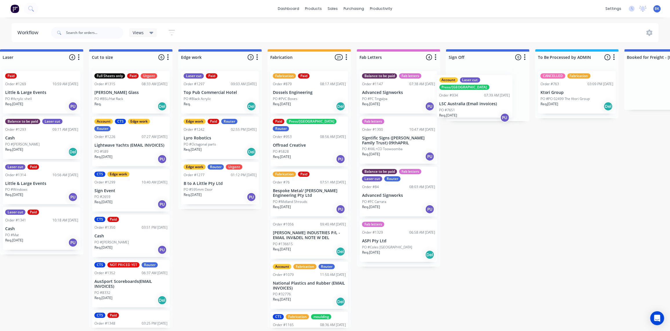
drag, startPoint x: 453, startPoint y: 144, endPoint x: 480, endPoint y: 104, distance: 48.3
click at [480, 104] on div "Submitted 1 Status colour #273444 hex #273444 Save Cancel Summaries Total order…" at bounding box center [229, 188] width 1385 height 278
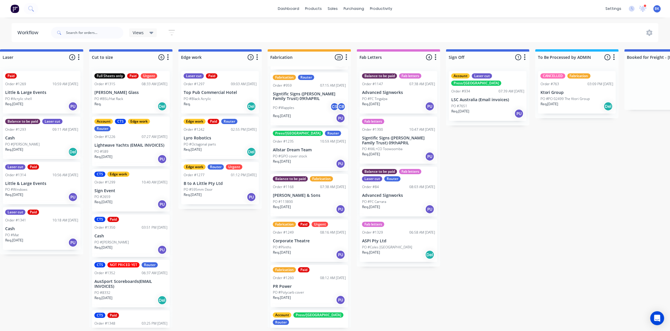
scroll to position [579, 0]
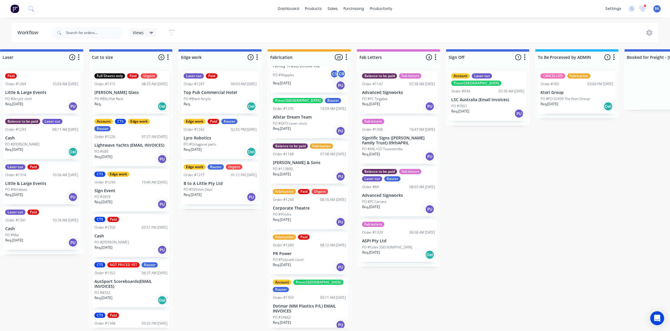
click at [301, 212] on div "PO #Plinths" at bounding box center [309, 214] width 73 height 5
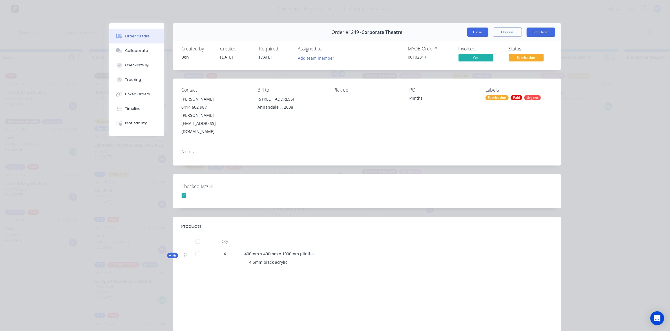
click at [478, 31] on button "Close" at bounding box center [477, 31] width 21 height 9
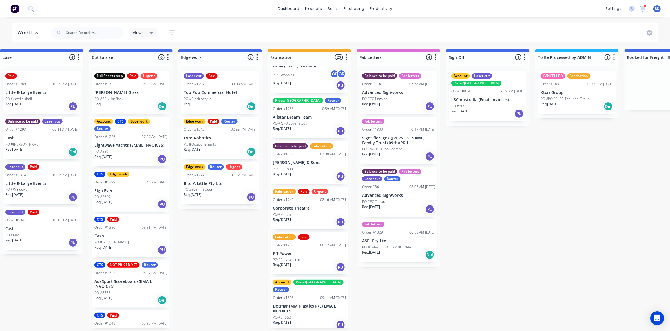
click at [644, 6] on div at bounding box center [644, 5] width 3 height 3
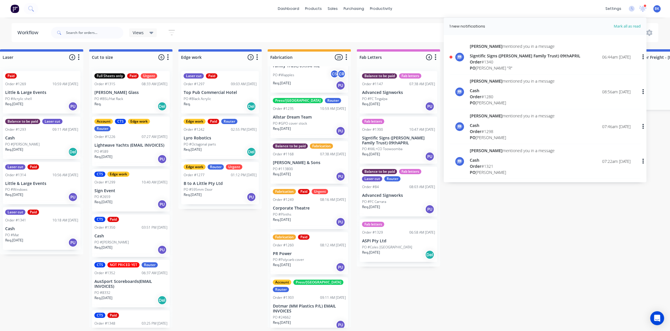
click at [488, 59] on div "Order # 1340" at bounding box center [525, 62] width 111 height 6
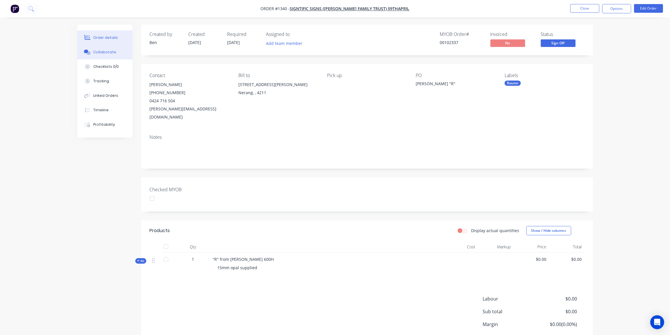
click at [100, 51] on div "Collaborate" at bounding box center [104, 51] width 23 height 5
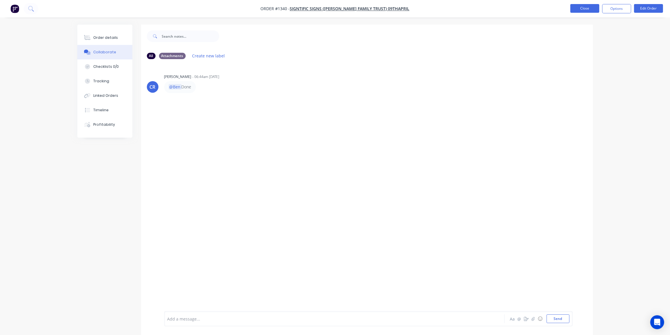
click at [577, 9] on button "Close" at bounding box center [584, 8] width 29 height 9
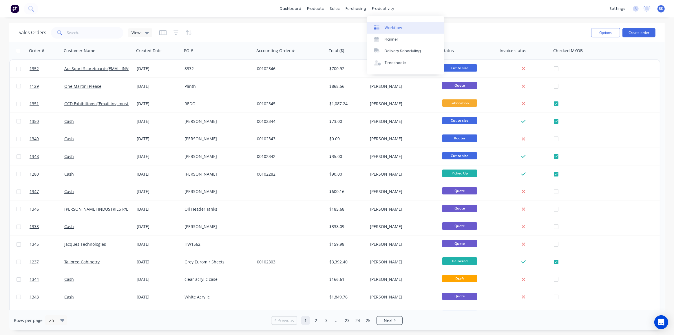
click at [386, 28] on div "Workflow" at bounding box center [392, 27] width 17 height 5
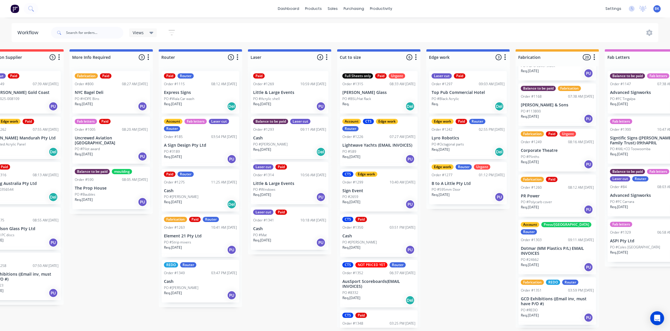
scroll to position [658, 0]
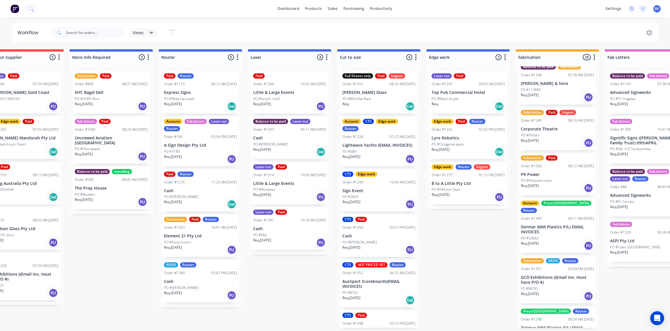
click at [538, 178] on p "PO #Polycarb cover" at bounding box center [535, 180] width 31 height 5
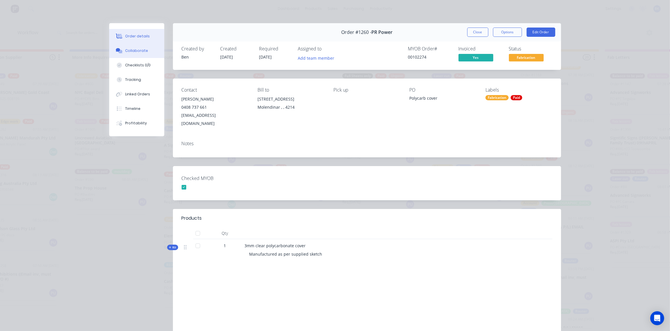
click at [125, 53] on div "Collaborate" at bounding box center [136, 50] width 23 height 5
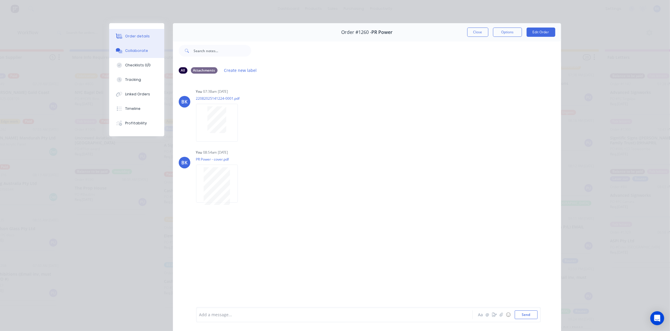
click at [119, 36] on icon at bounding box center [120, 36] width 5 height 5
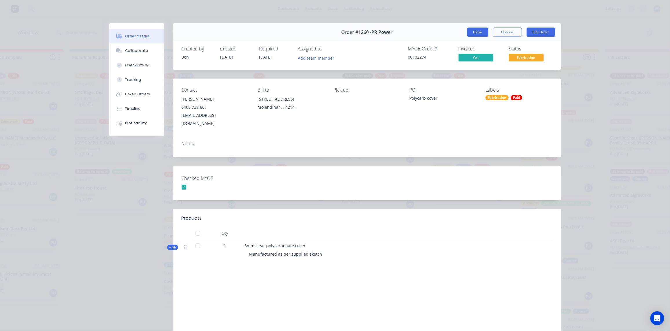
click at [469, 30] on button "Close" at bounding box center [477, 31] width 21 height 9
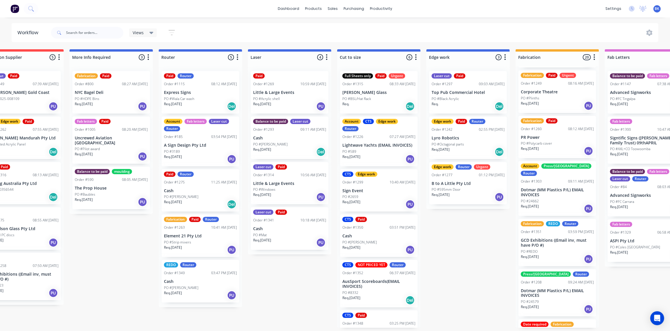
scroll to position [700, 0]
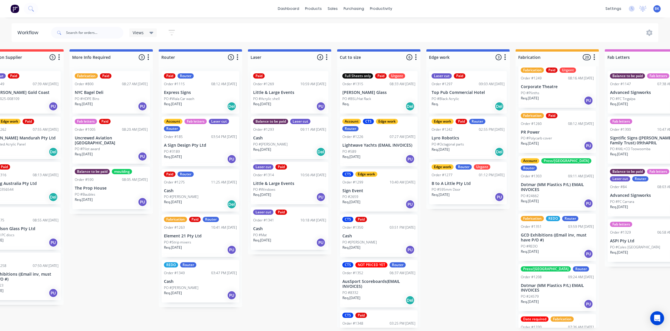
click at [549, 283] on p "Dotmar (MM Plastics P/L) EMAIL INVOICES" at bounding box center [556, 288] width 73 height 10
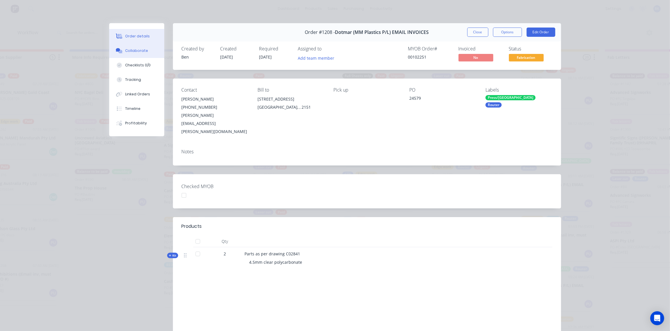
click at [133, 46] on button "Collaborate" at bounding box center [136, 50] width 55 height 14
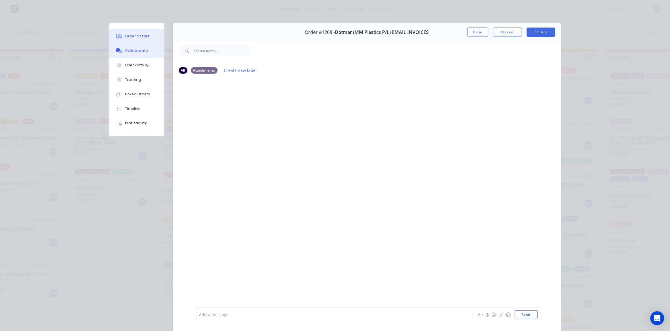
click at [128, 36] on div "Order details" at bounding box center [137, 36] width 25 height 5
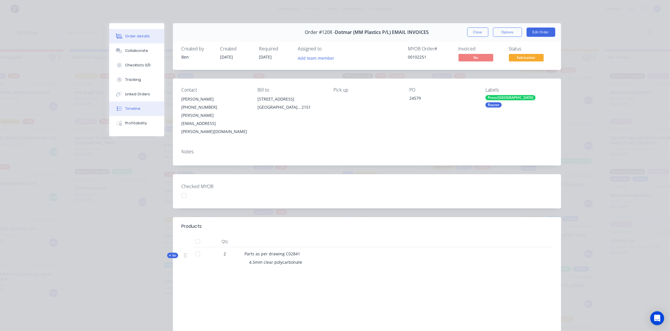
click at [130, 111] on div "Timeline" at bounding box center [132, 108] width 15 height 5
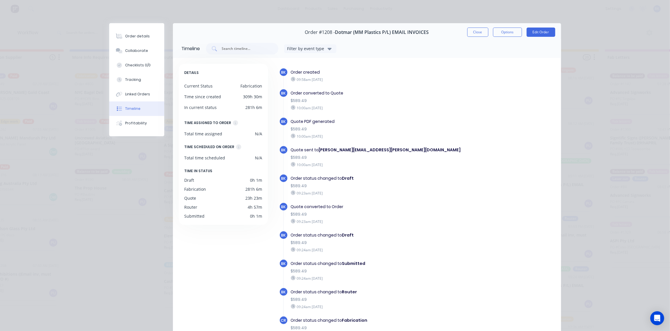
scroll to position [0, 210]
click at [129, 51] on div "Collaborate" at bounding box center [136, 50] width 23 height 5
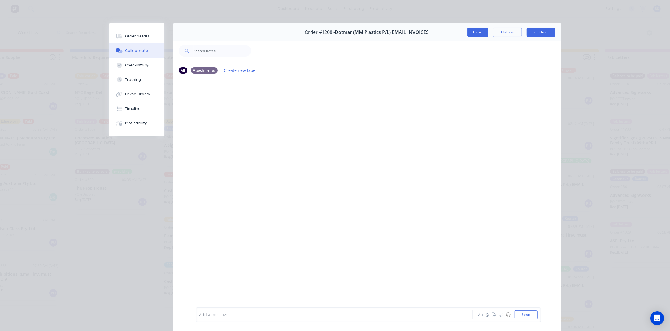
click at [467, 31] on button "Close" at bounding box center [477, 31] width 21 height 9
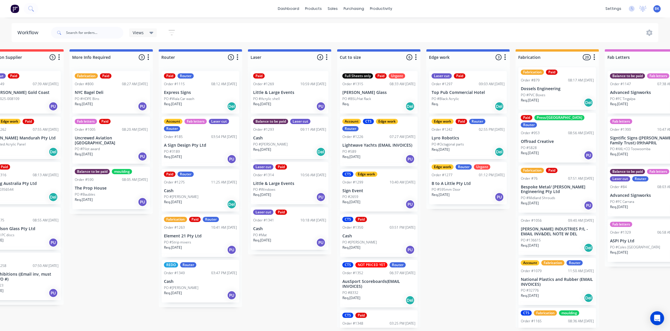
scroll to position [0, 0]
